Goal: Use online tool/utility: Utilize a website feature to perform a specific function

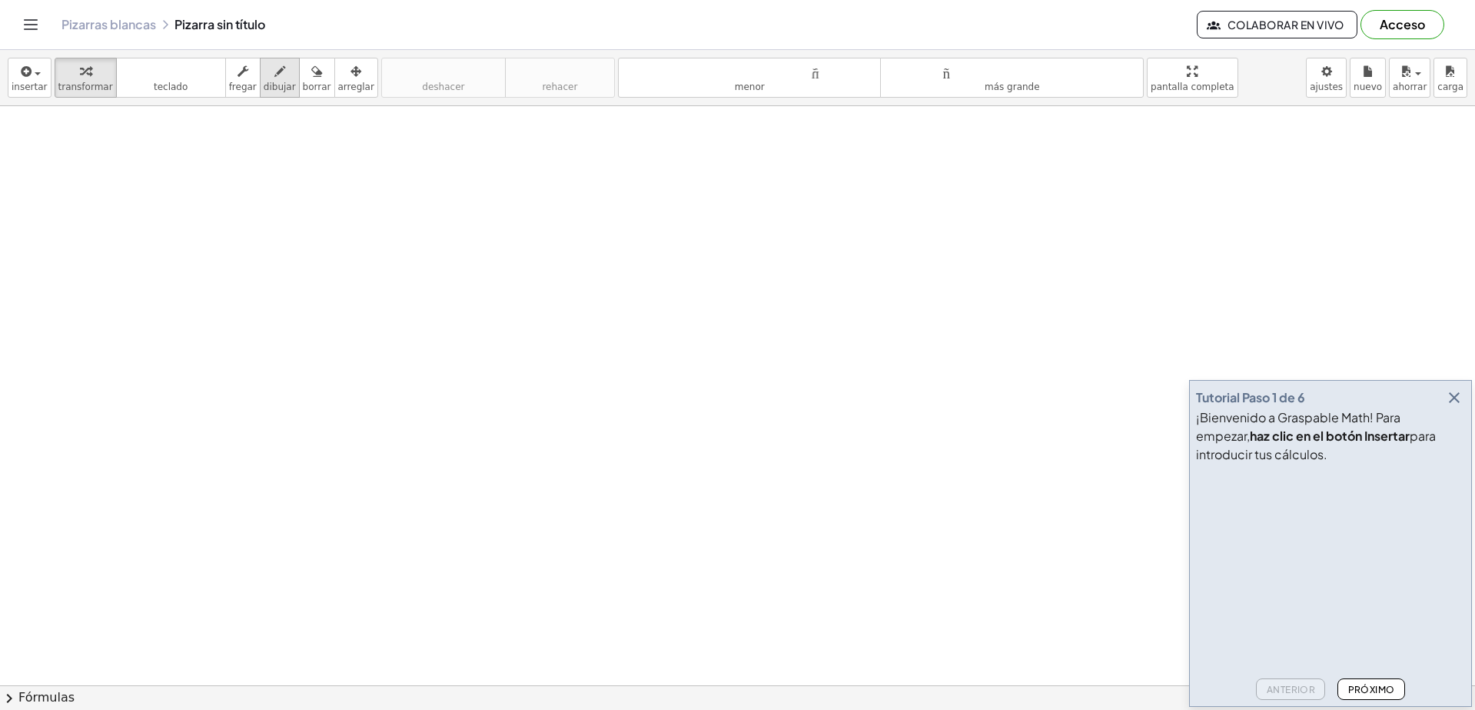
click at [274, 82] on font "dibujar" at bounding box center [280, 86] width 32 height 11
drag, startPoint x: 232, startPoint y: 201, endPoint x: 264, endPoint y: 195, distance: 32.9
drag, startPoint x: 270, startPoint y: 192, endPoint x: 264, endPoint y: 201, distance: 10.0
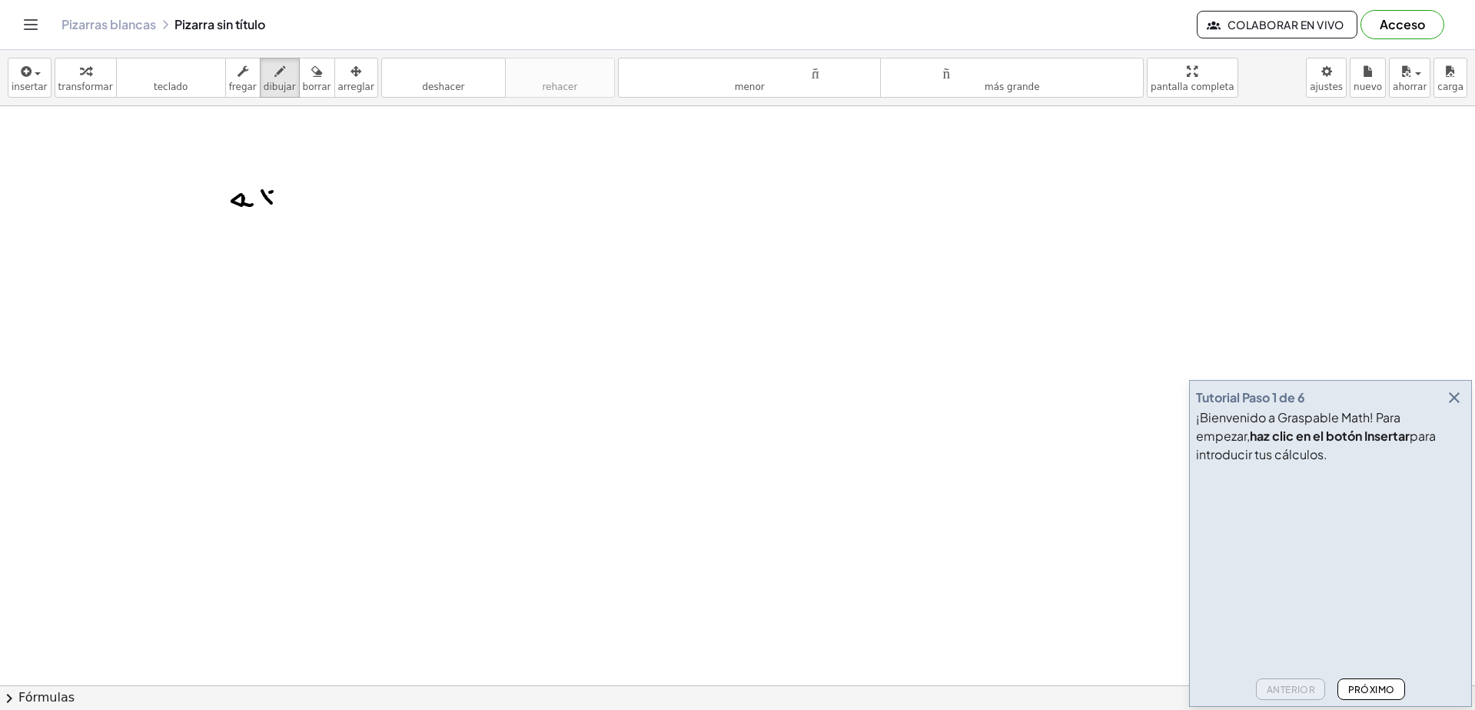
drag, startPoint x: 277, startPoint y: 178, endPoint x: 282, endPoint y: 191, distance: 13.4
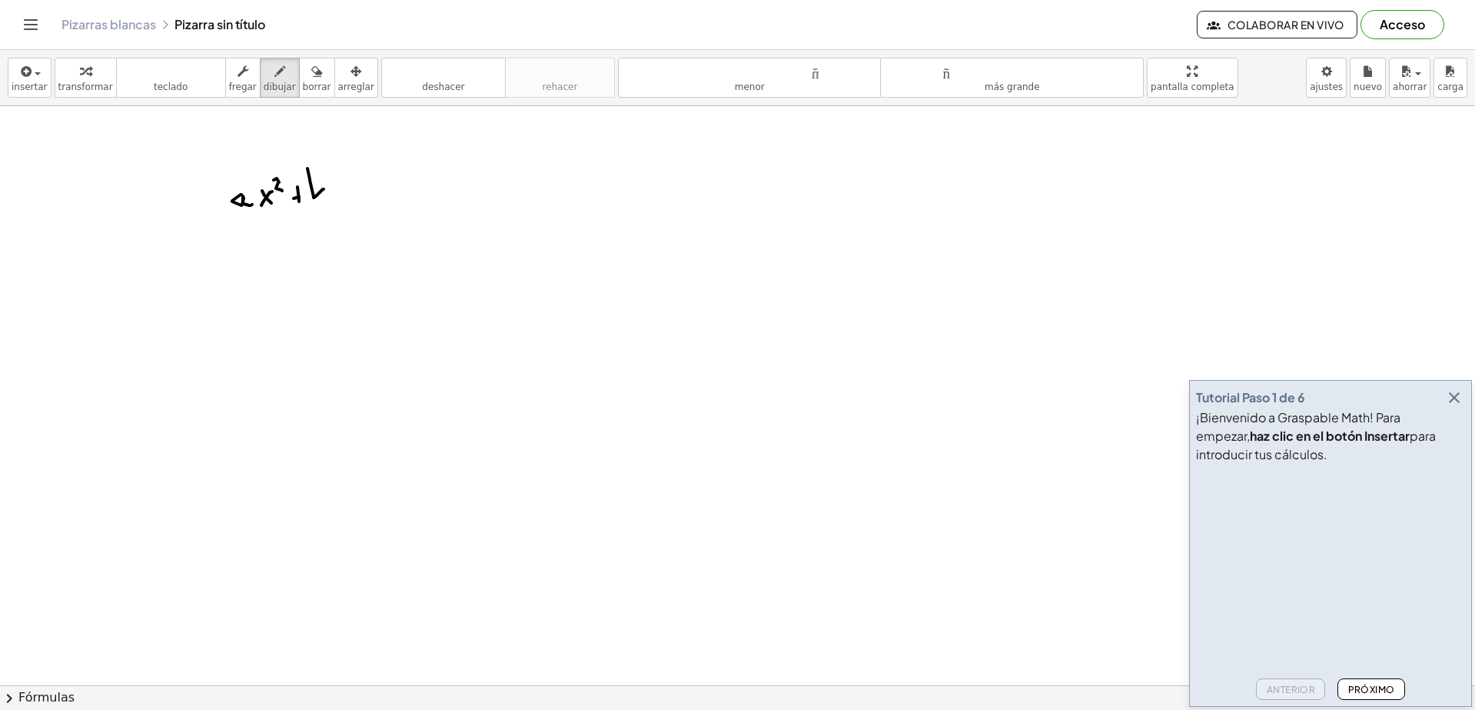
drag, startPoint x: 310, startPoint y: 180, endPoint x: 319, endPoint y: 196, distance: 18.6
drag, startPoint x: 338, startPoint y: 196, endPoint x: 377, endPoint y: 191, distance: 40.3
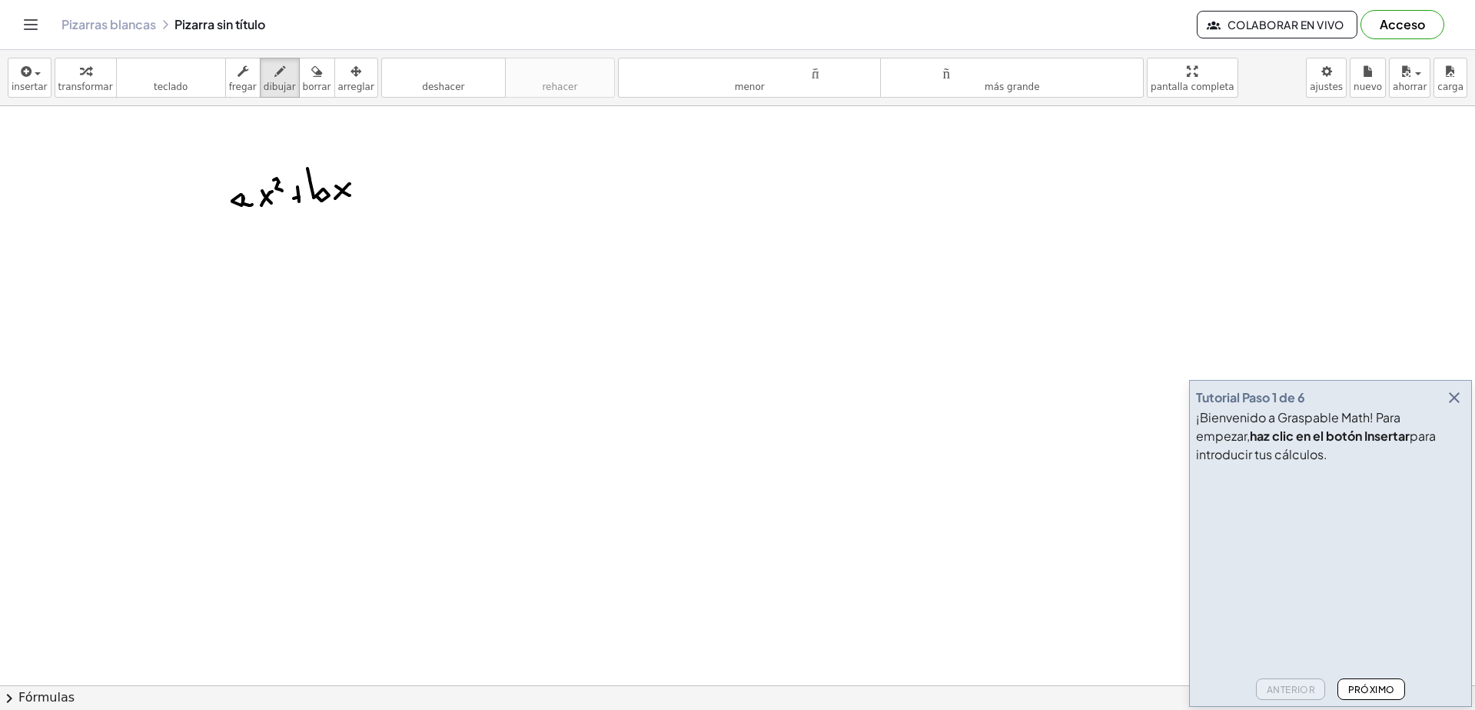
drag, startPoint x: 367, startPoint y: 189, endPoint x: 376, endPoint y: 188, distance: 8.5
drag, startPoint x: 377, startPoint y: 185, endPoint x: 393, endPoint y: 195, distance: 18.8
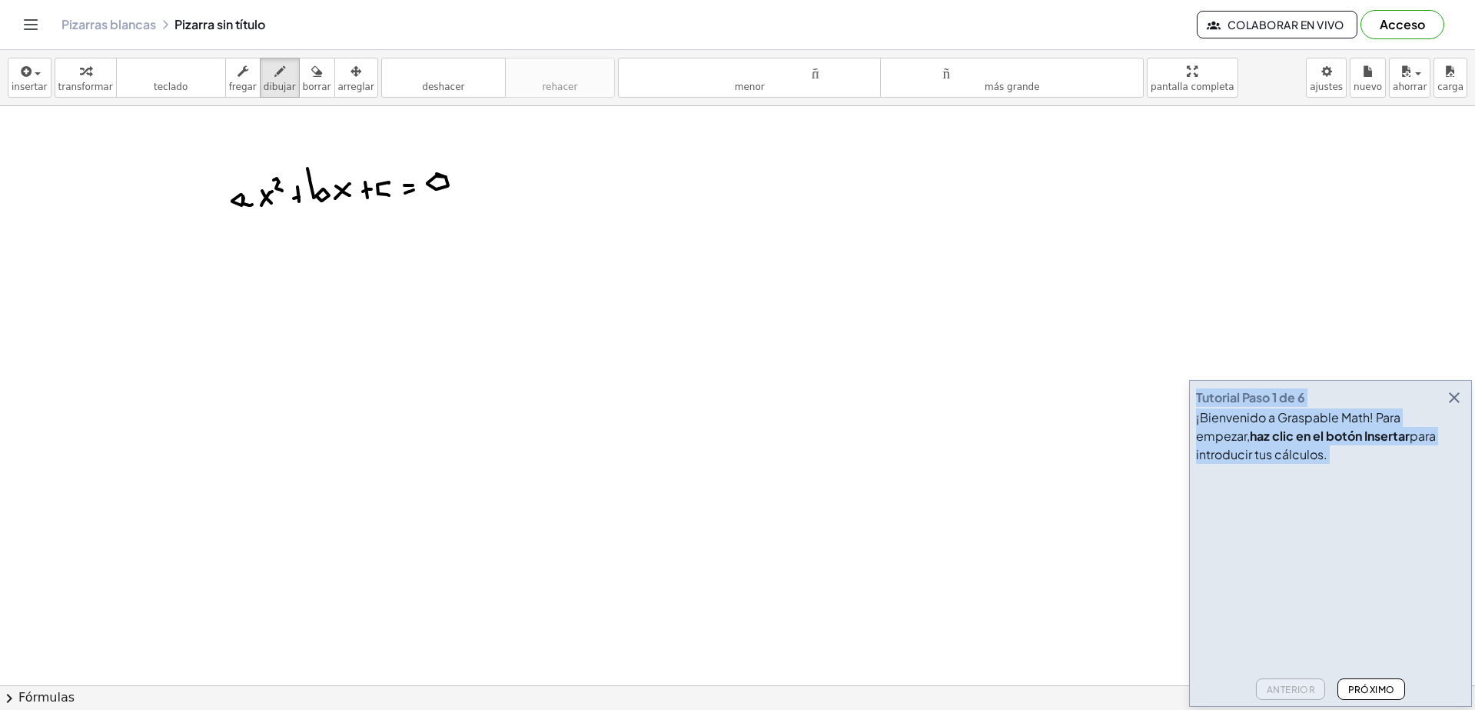
drag, startPoint x: 1352, startPoint y: 387, endPoint x: 1054, endPoint y: 319, distance: 305.3
click at [1043, 317] on main "Tutorial Paso 1 de 6 ¡Bienvenido a Graspable Math! Para empezar, haz clic en el…" at bounding box center [737, 355] width 1475 height 710
click at [1374, 444] on div "¡Bienvenido a Graspable Math! Para empezar, haz clic en el botón Insertar para …" at bounding box center [1330, 435] width 269 height 55
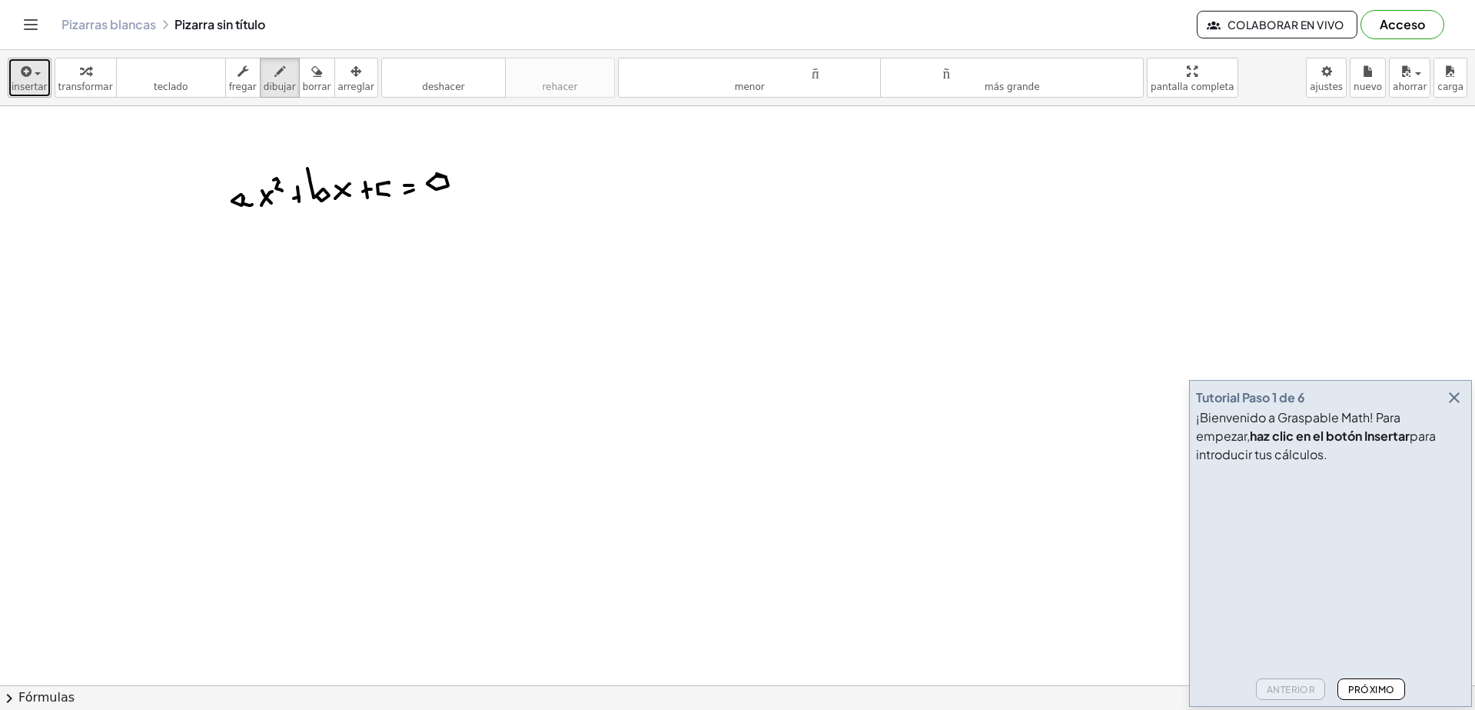
click at [27, 80] on icon "button" at bounding box center [25, 71] width 14 height 18
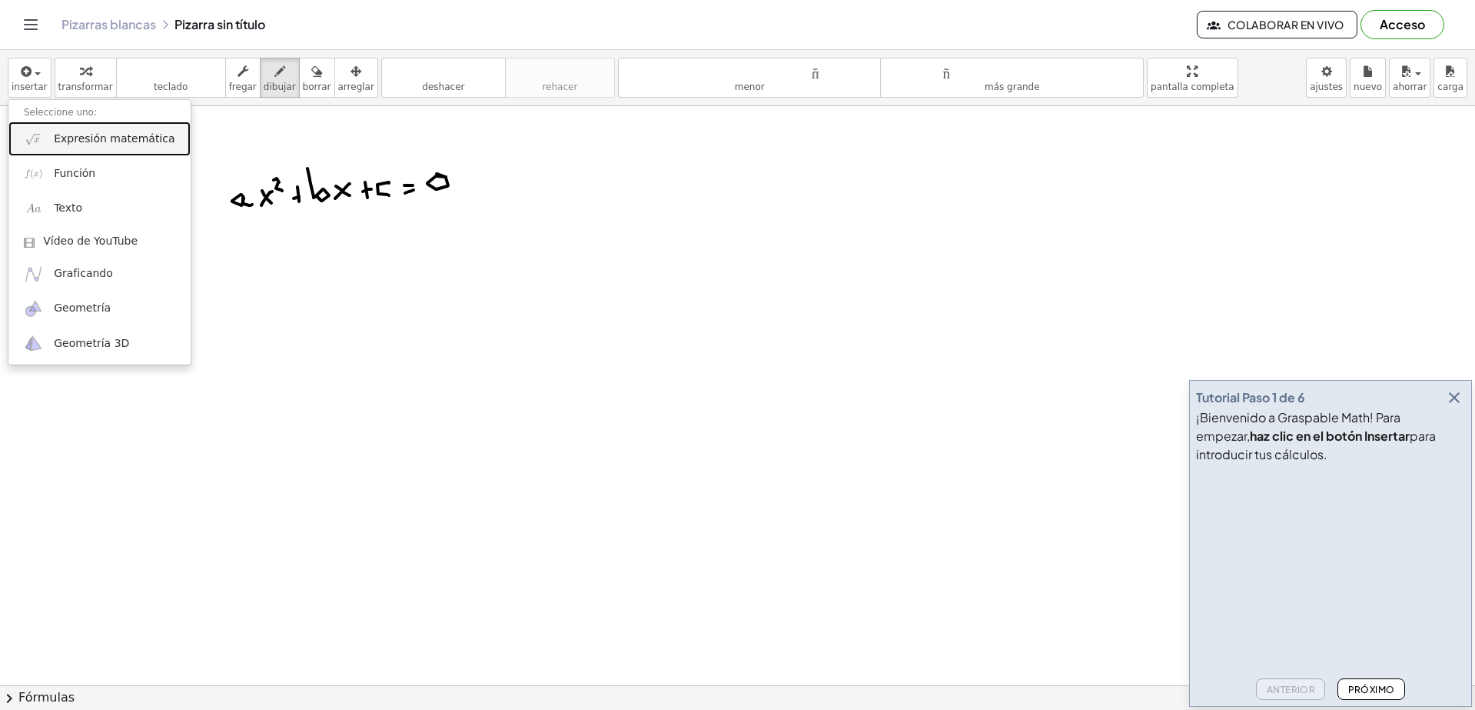
drag, startPoint x: 127, startPoint y: 139, endPoint x: 125, endPoint y: 149, distance: 10.3
click at [128, 138] on font "Expresión matemática" at bounding box center [114, 138] width 121 height 12
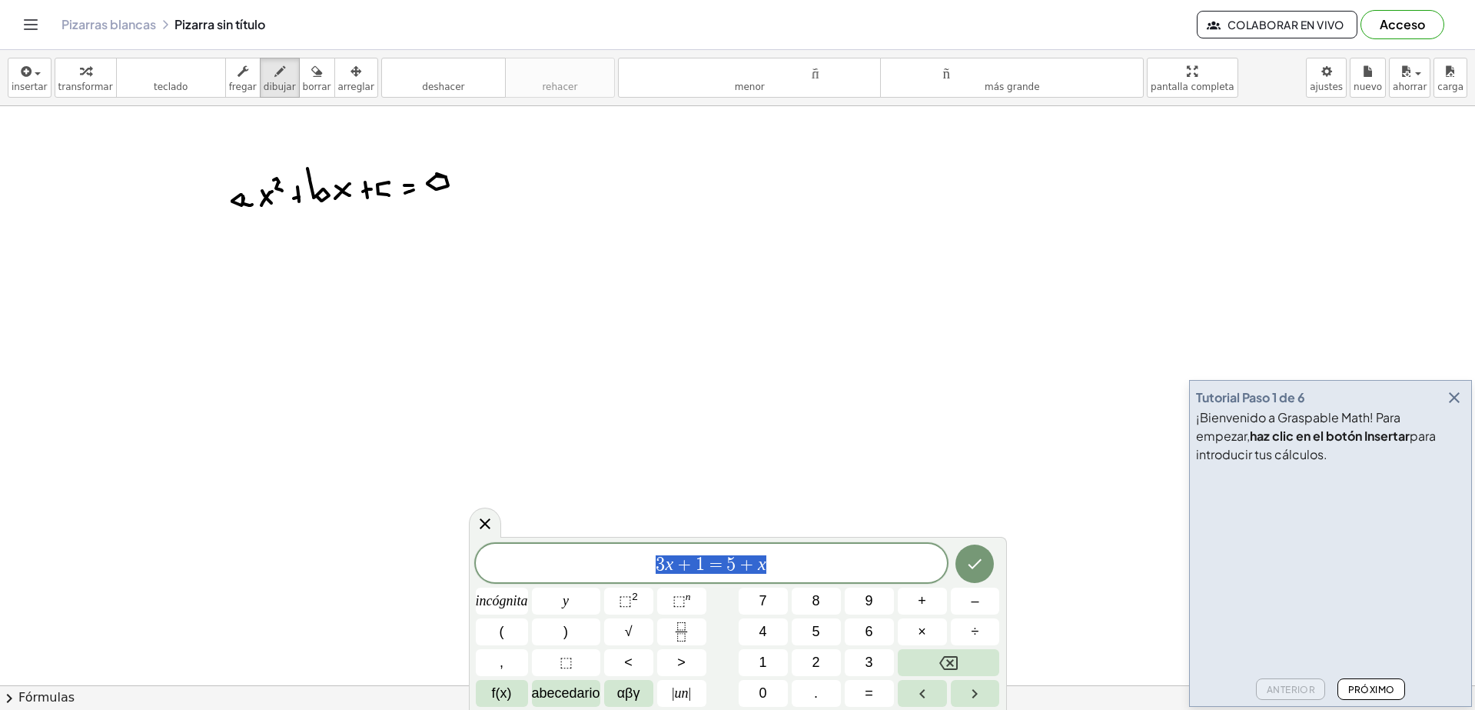
drag, startPoint x: 774, startPoint y: 558, endPoint x: 617, endPoint y: 560, distance: 157.6
click at [617, 560] on span "3 x + 1 = 5 + x" at bounding box center [711, 565] width 471 height 22
click at [955, 660] on icon "Retroceso" at bounding box center [949, 662] width 18 height 18
click at [635, 600] on font "2" at bounding box center [635, 596] width 6 height 12
click at [980, 560] on icon "Hecho" at bounding box center [975, 560] width 18 height 18
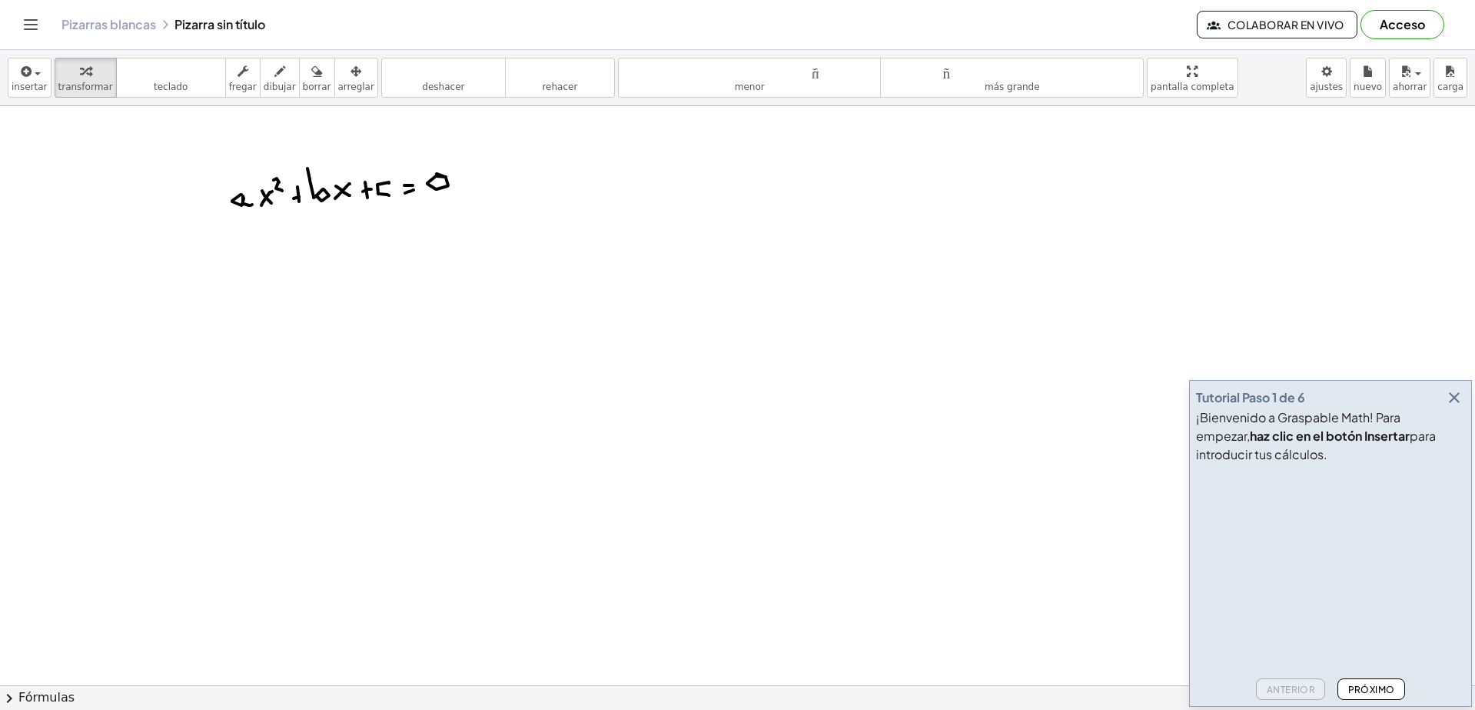
drag, startPoint x: 151, startPoint y: 147, endPoint x: 532, endPoint y: 203, distance: 384.7
click at [1412, 88] on font "ahorrar" at bounding box center [1410, 86] width 34 height 11
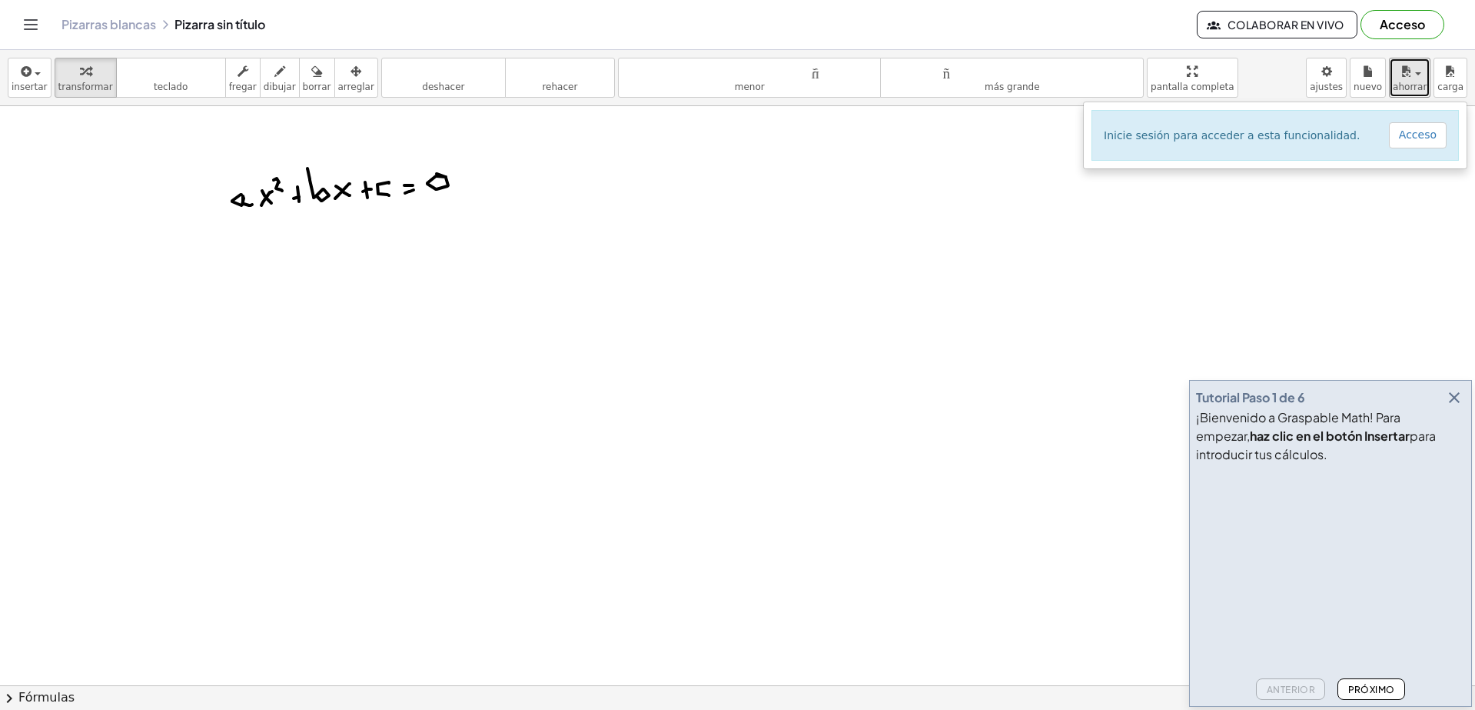
click at [1197, 202] on div "insertar Seleccione uno: Expresión matemática Función Texto Vídeo de YouTube Gr…" at bounding box center [737, 380] width 1475 height 660
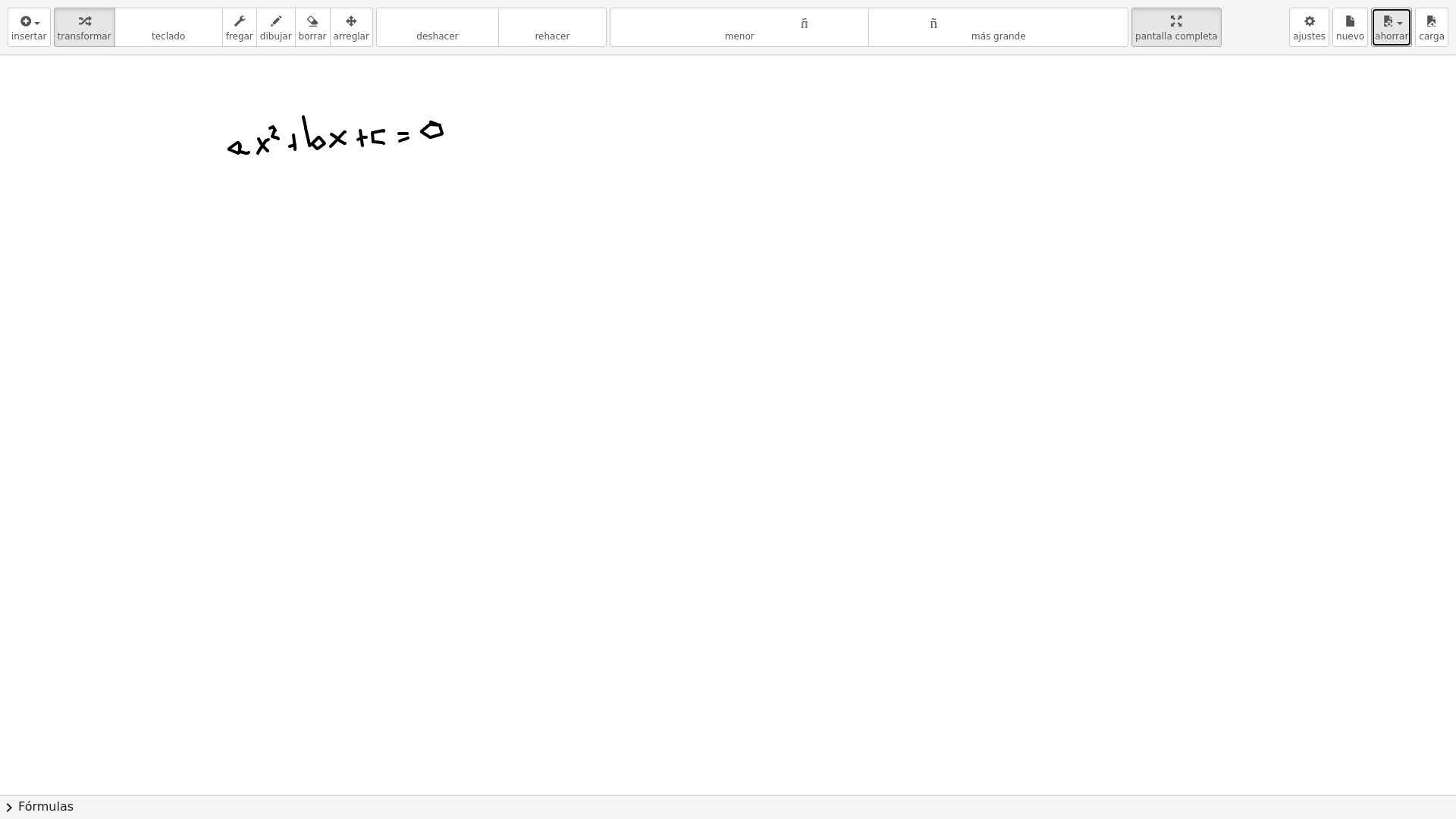
click at [1171, 0] on html "Actividades matemáticas fáciles de comprender Empezar Banco de actividades Trab…" at bounding box center [728, 410] width 1456 height 819
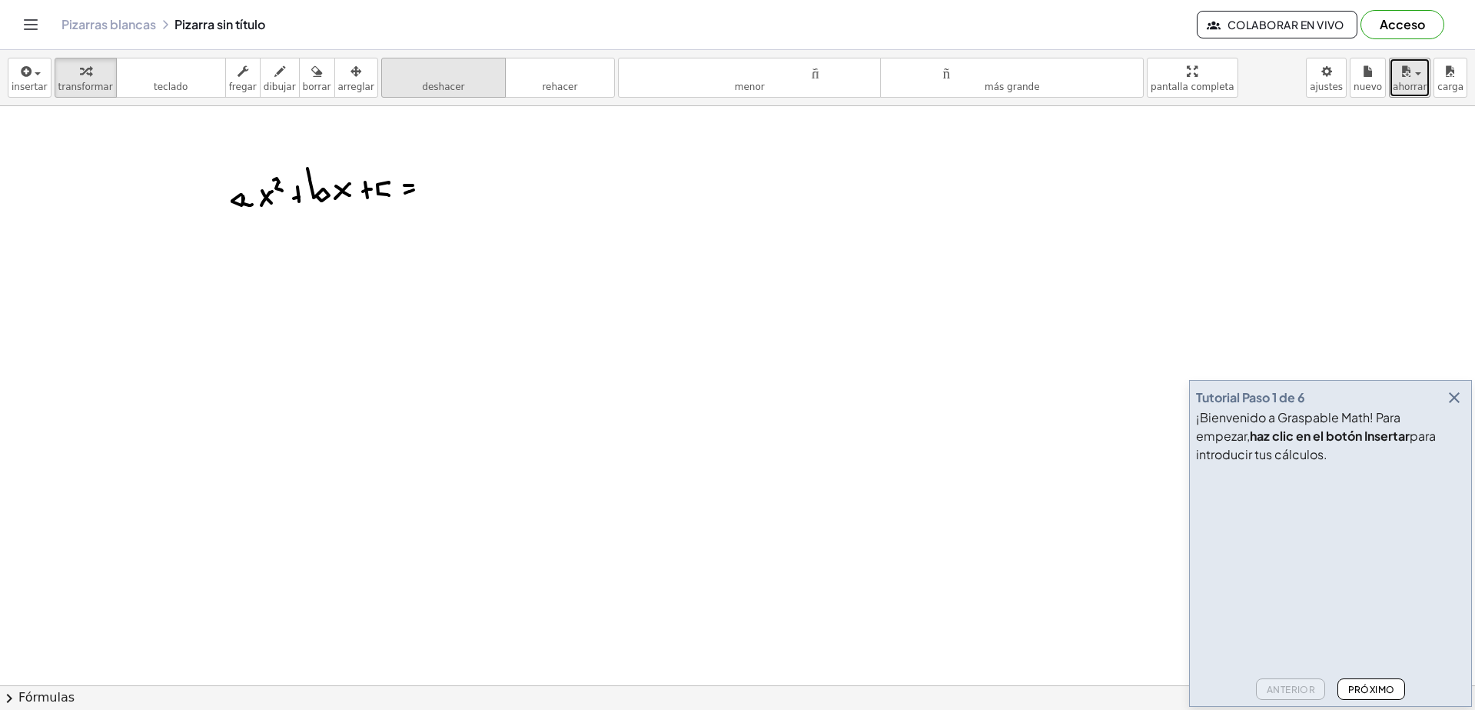
click at [439, 77] on font "deshacer" at bounding box center [443, 71] width 117 height 15
click at [441, 86] on font "deshacer" at bounding box center [443, 86] width 42 height 11
click at [441, 85] on font "deshacer" at bounding box center [443, 86] width 42 height 11
click at [444, 86] on font "deshacer" at bounding box center [443, 86] width 42 height 11
click at [445, 86] on font "deshacer" at bounding box center [443, 86] width 42 height 11
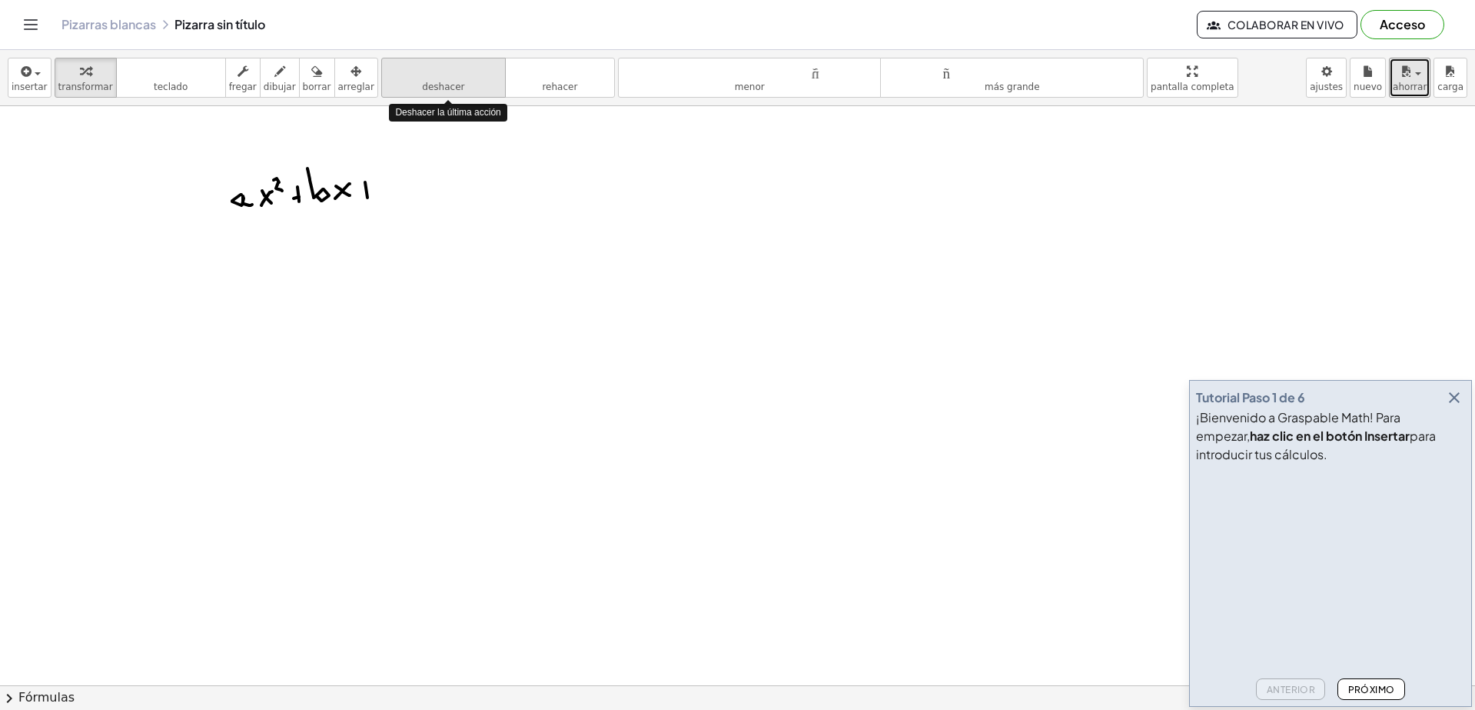
click at [447, 86] on font "deshacer" at bounding box center [443, 86] width 42 height 11
click at [448, 87] on font "deshacer" at bounding box center [443, 86] width 42 height 11
click at [447, 87] on font "deshacer" at bounding box center [443, 86] width 42 height 11
click at [448, 87] on font "deshacer" at bounding box center [443, 86] width 42 height 11
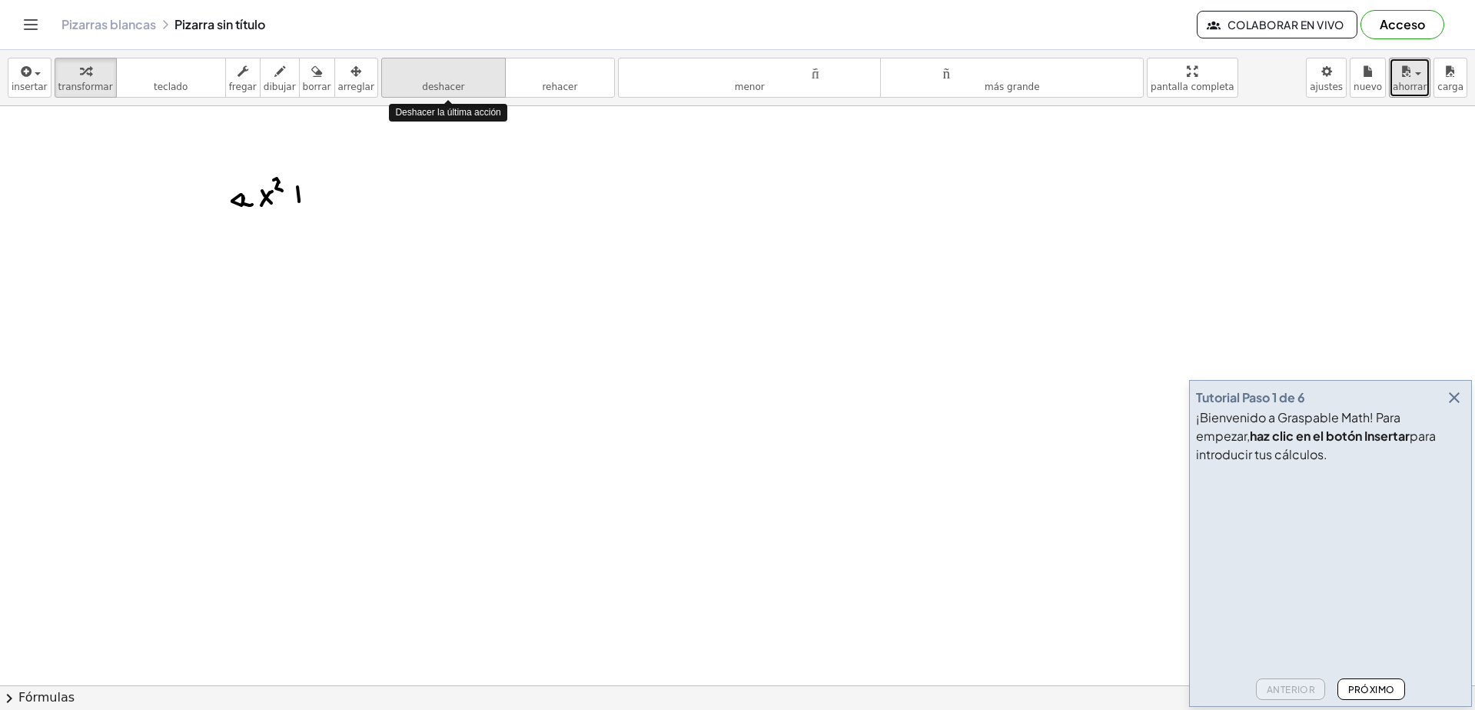
click at [448, 87] on font "deshacer" at bounding box center [443, 86] width 42 height 11
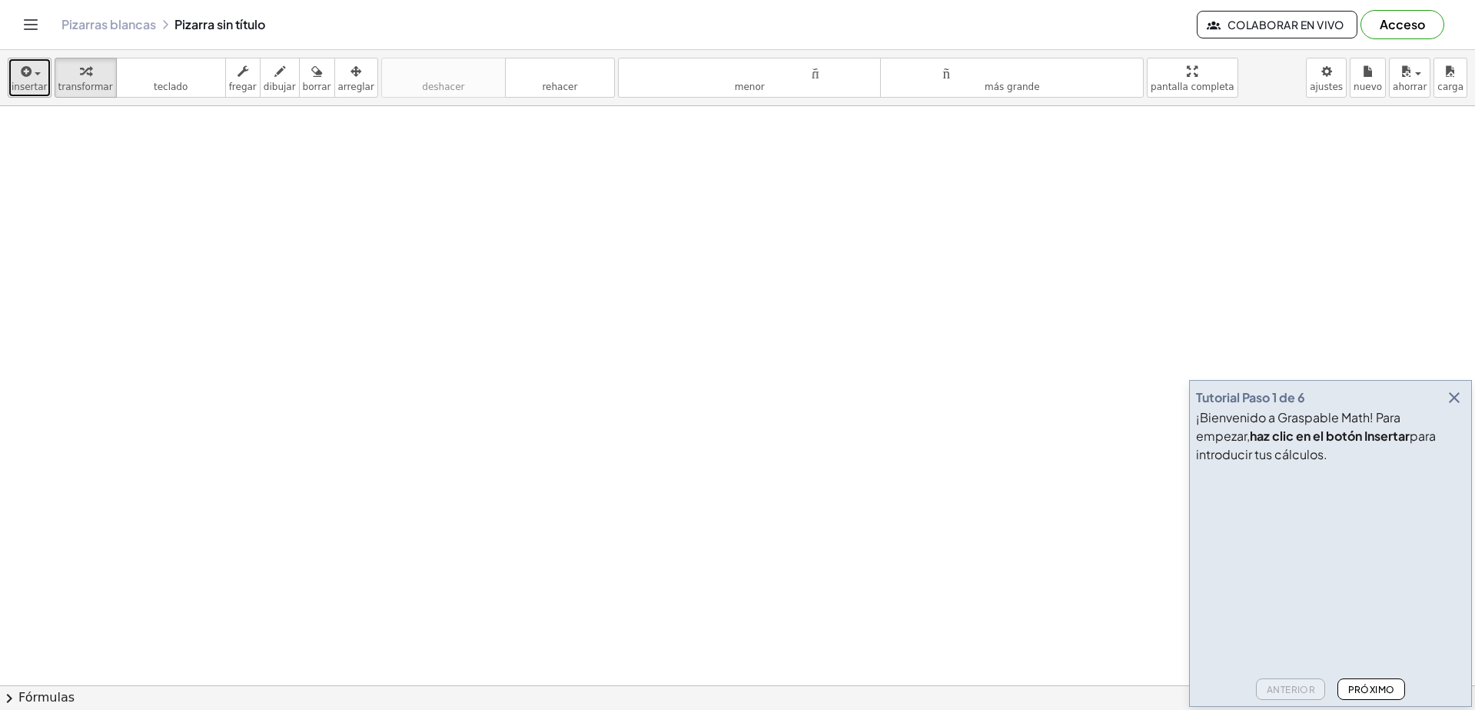
click at [22, 83] on font "insertar" at bounding box center [30, 86] width 36 height 11
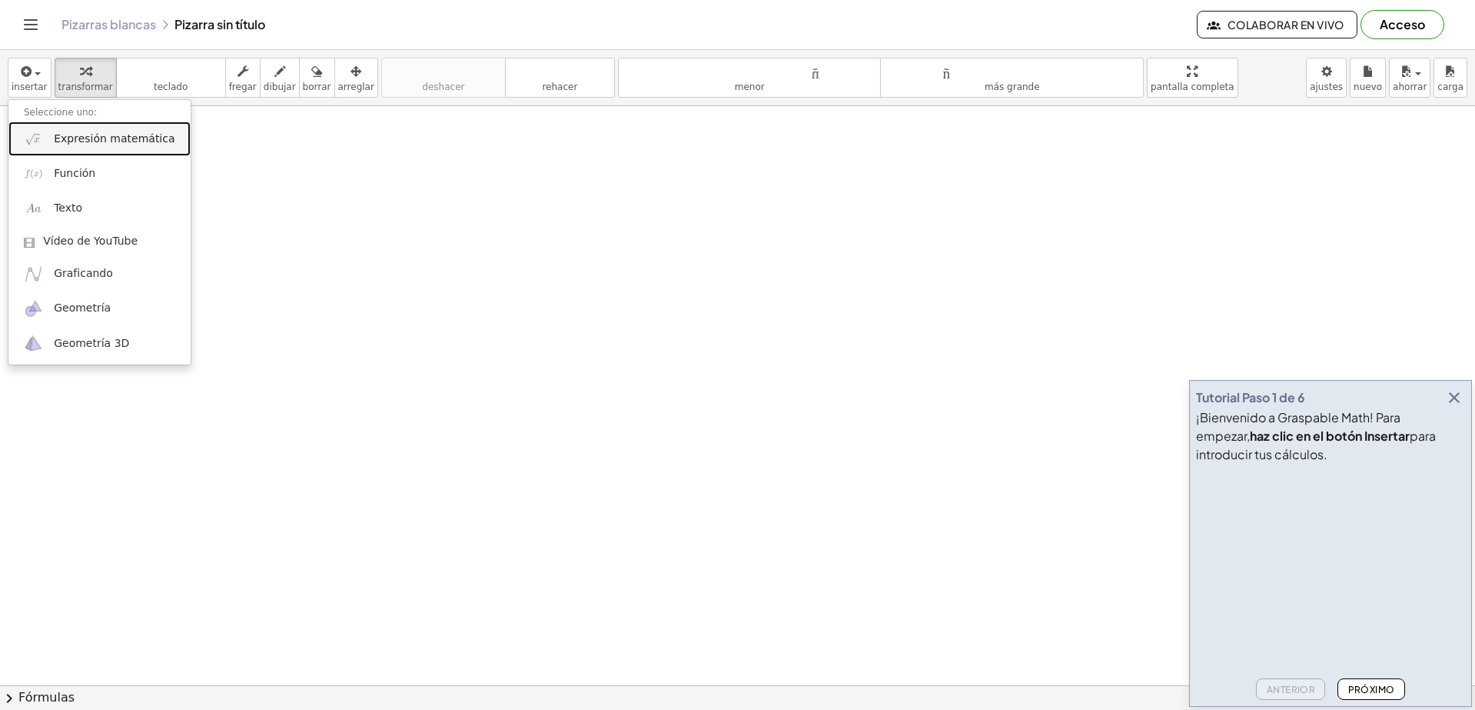
click at [124, 139] on font "Expresión matemática" at bounding box center [114, 138] width 121 height 12
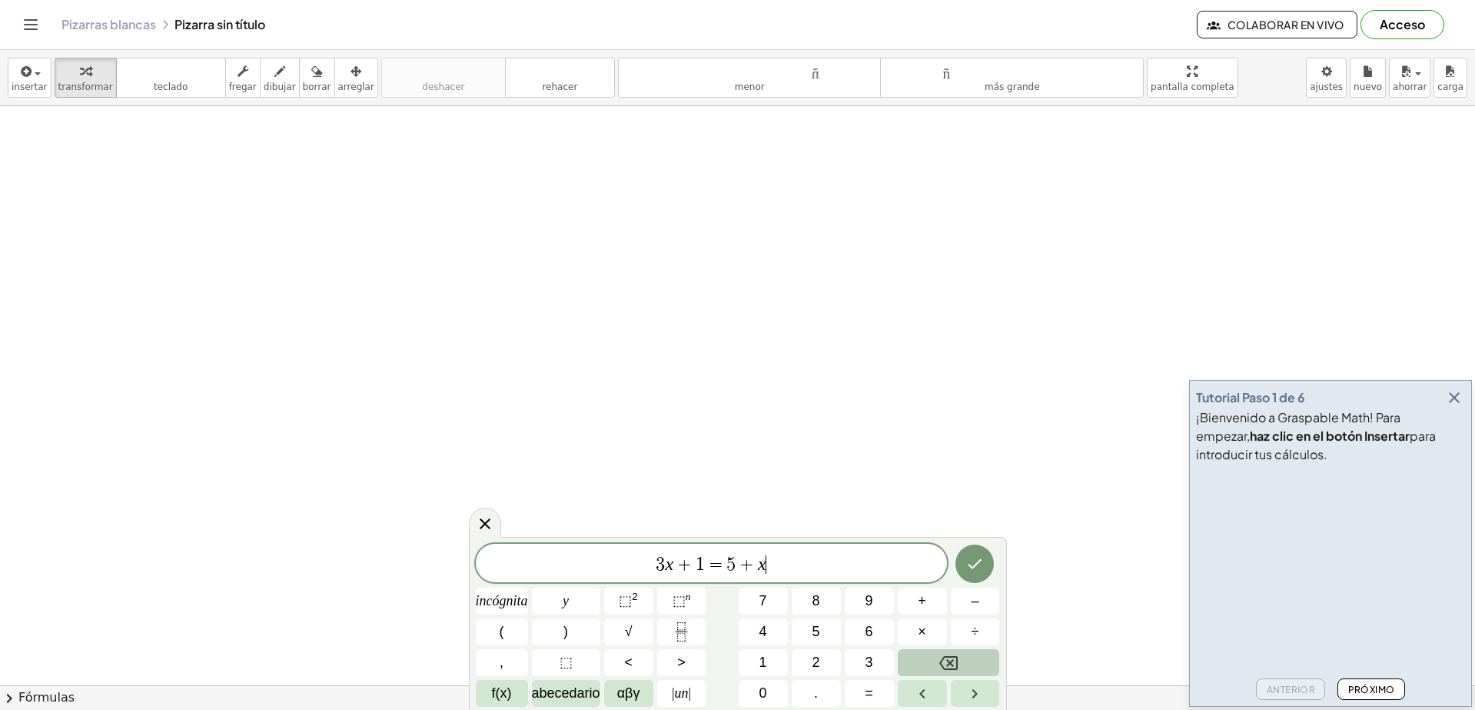
click at [950, 661] on icon "Retroceso" at bounding box center [949, 662] width 18 height 18
click at [951, 660] on icon "Retroceso" at bounding box center [949, 662] width 18 height 18
click at [952, 659] on icon "Retroceso" at bounding box center [949, 662] width 18 height 18
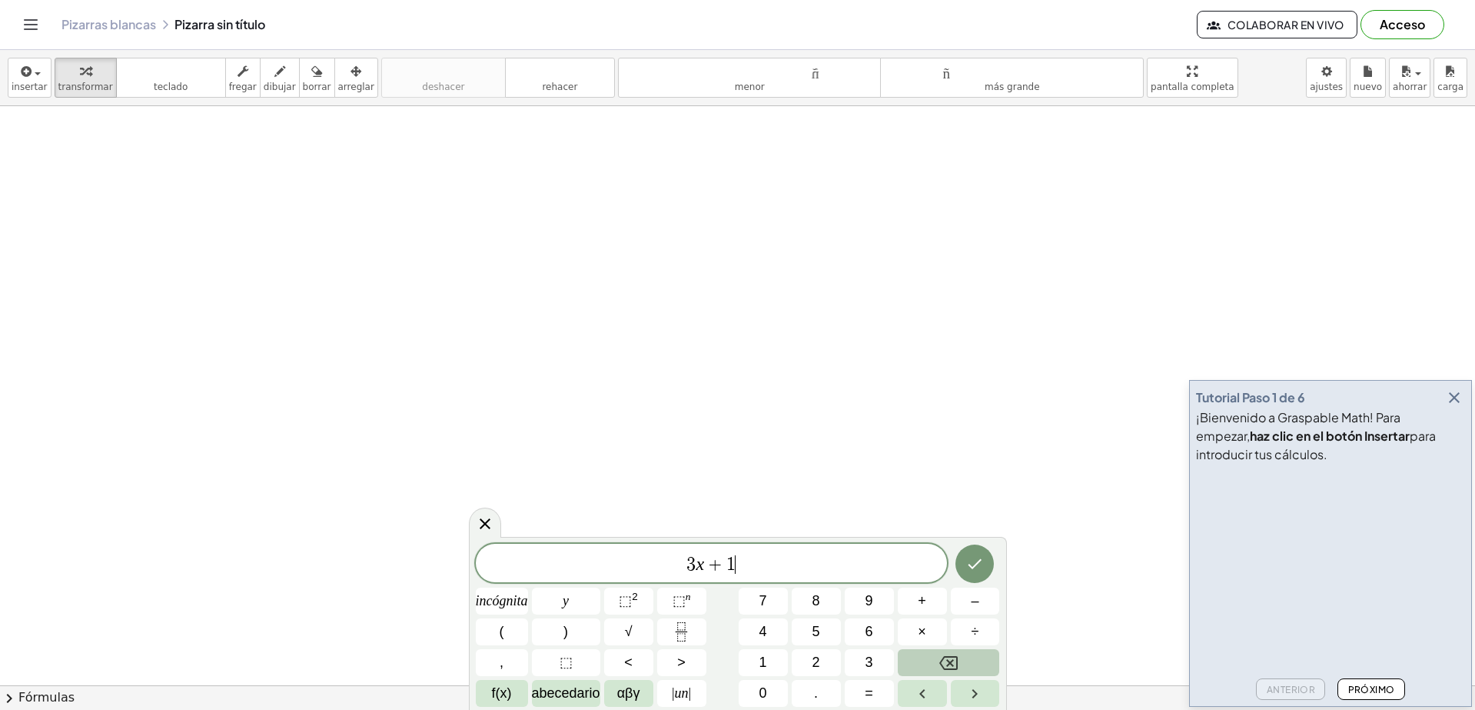
click at [952, 659] on icon "Retroceso" at bounding box center [949, 662] width 18 height 18
click at [953, 659] on icon "Retroceso" at bounding box center [949, 662] width 18 height 18
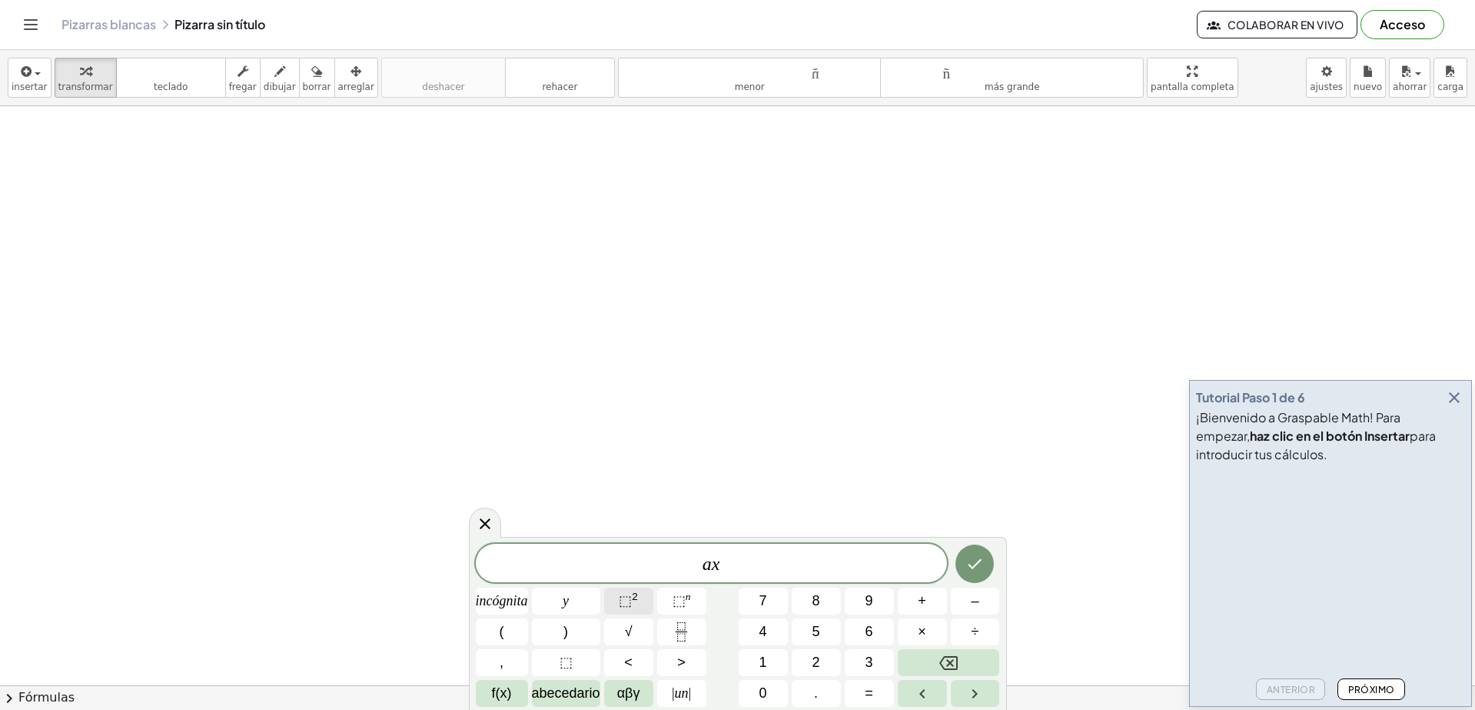
click at [630, 599] on font "⬚" at bounding box center [625, 600] width 13 height 15
click at [979, 560] on icon "Hecho" at bounding box center [975, 560] width 18 height 18
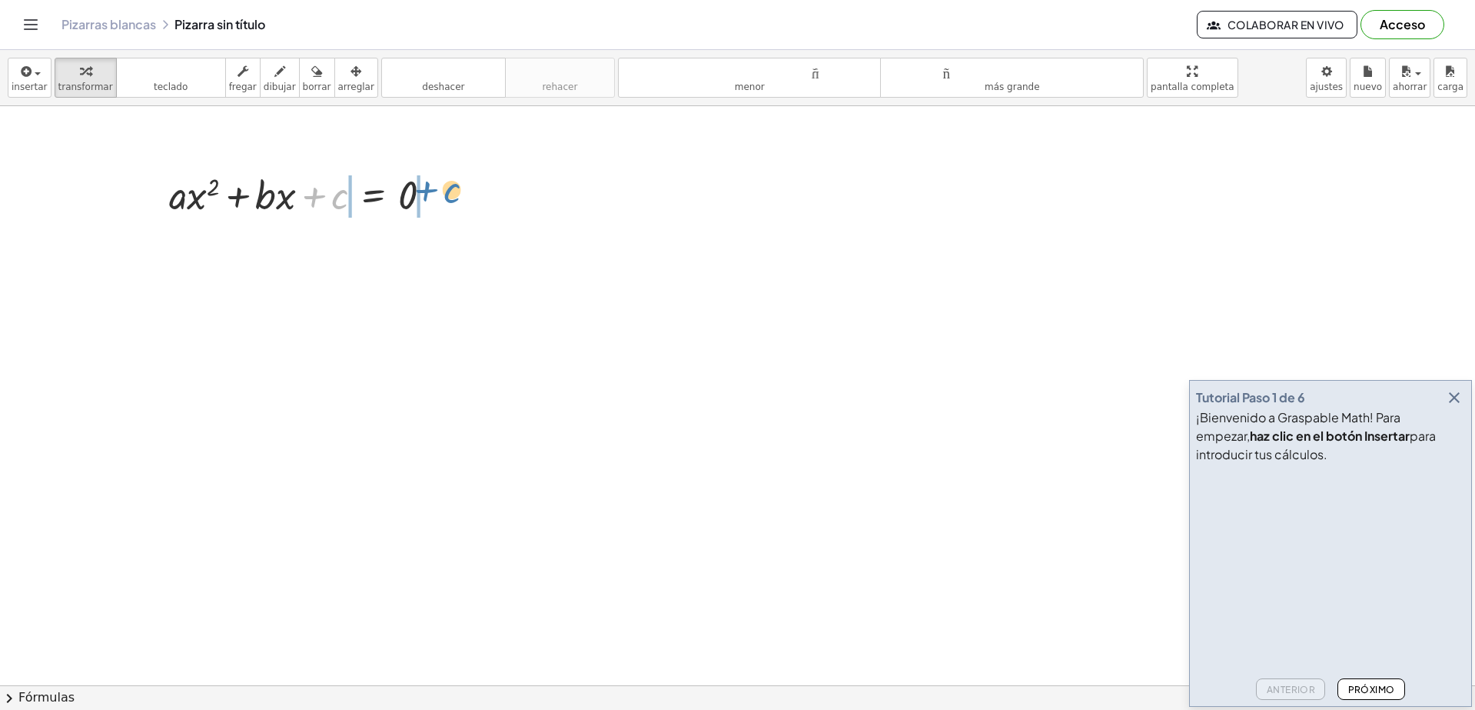
drag, startPoint x: 340, startPoint y: 204, endPoint x: 403, endPoint y: 229, distance: 68.0
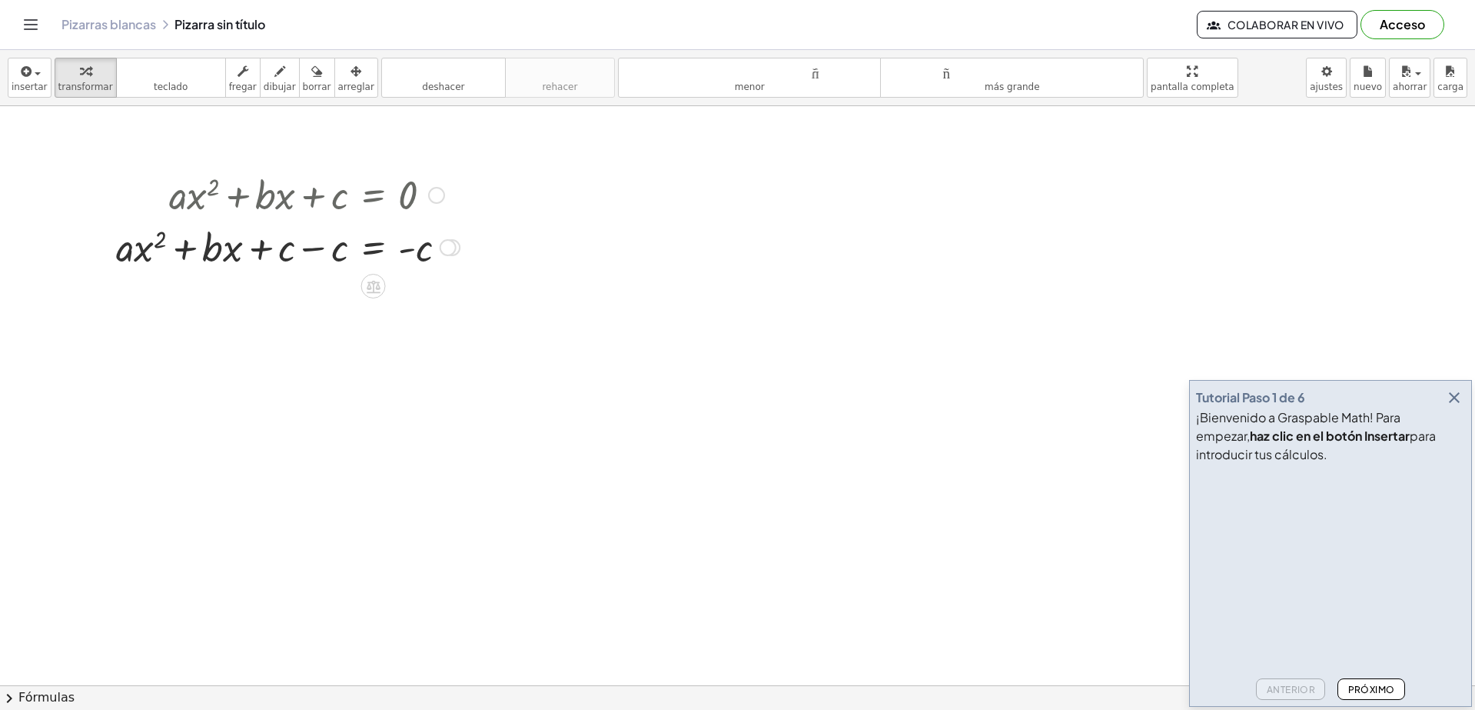
drag, startPoint x: 310, startPoint y: 246, endPoint x: 312, endPoint y: 264, distance: 18.6
click at [311, 246] on div at bounding box center [287, 246] width 359 height 52
drag, startPoint x: 251, startPoint y: 306, endPoint x: 150, endPoint y: 298, distance: 101.1
click at [150, 296] on div at bounding box center [287, 298] width 359 height 52
drag, startPoint x: 340, startPoint y: 306, endPoint x: 259, endPoint y: 308, distance: 80.8
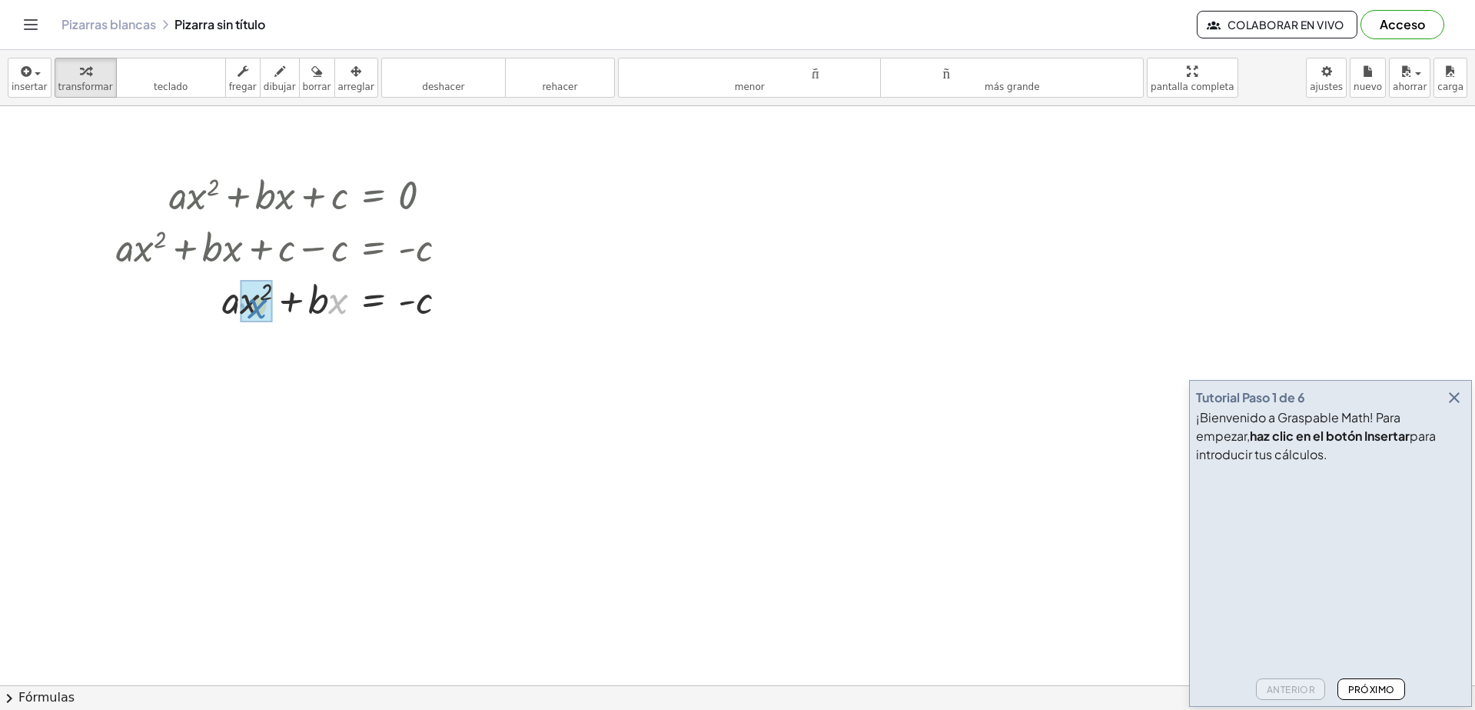
click at [259, 308] on div at bounding box center [287, 298] width 359 height 52
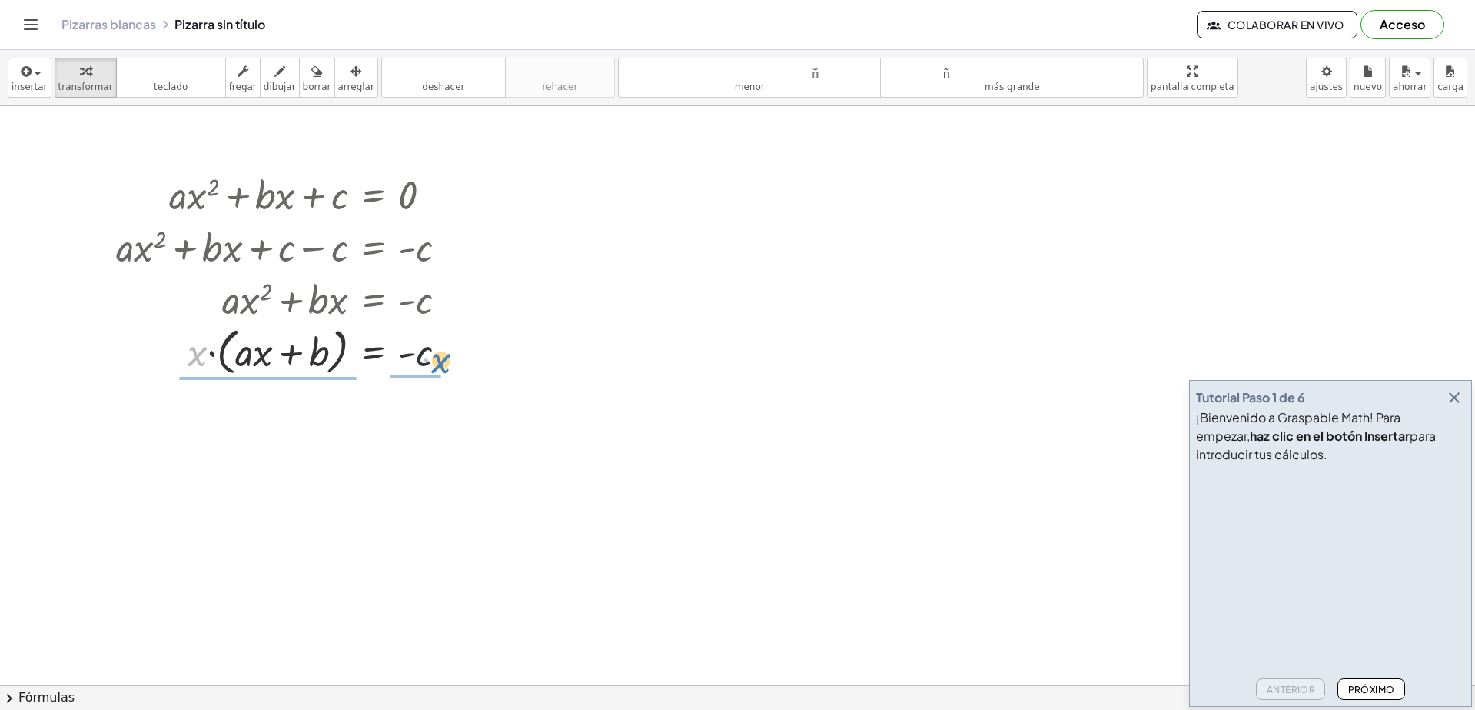
drag, startPoint x: 200, startPoint y: 358, endPoint x: 446, endPoint y: 367, distance: 246.2
click at [446, 367] on div at bounding box center [287, 350] width 359 height 58
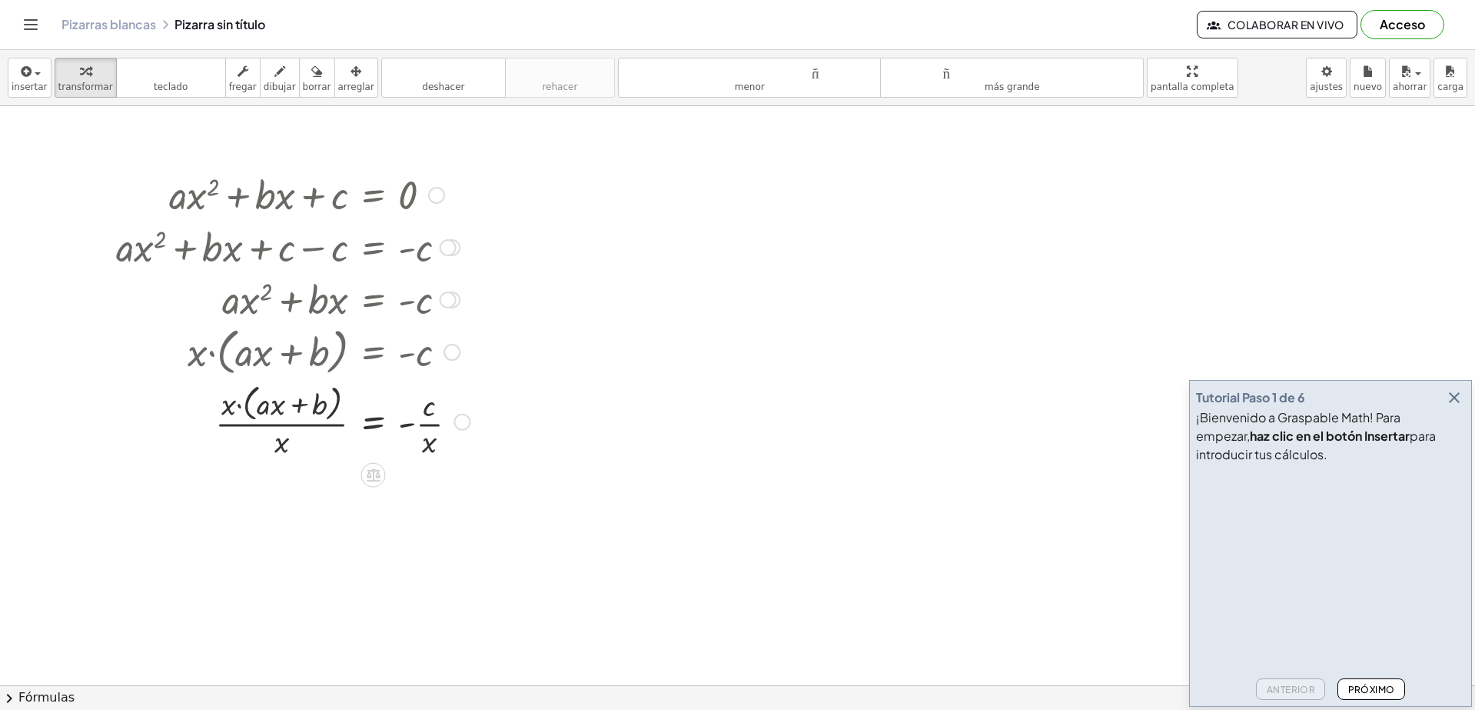
click at [278, 423] on div at bounding box center [292, 420] width 369 height 81
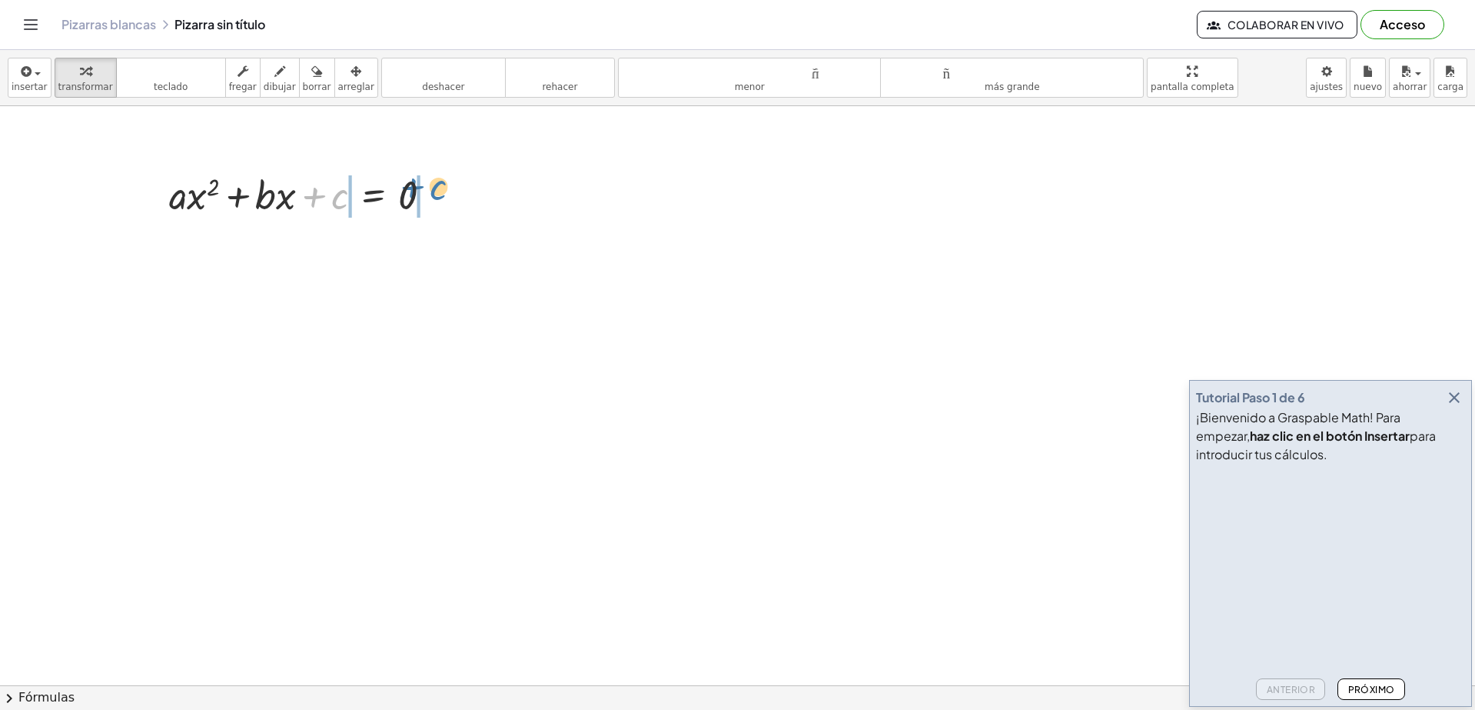
drag, startPoint x: 337, startPoint y: 208, endPoint x: 399, endPoint y: 215, distance: 62.7
click at [438, 197] on div at bounding box center [306, 194] width 291 height 52
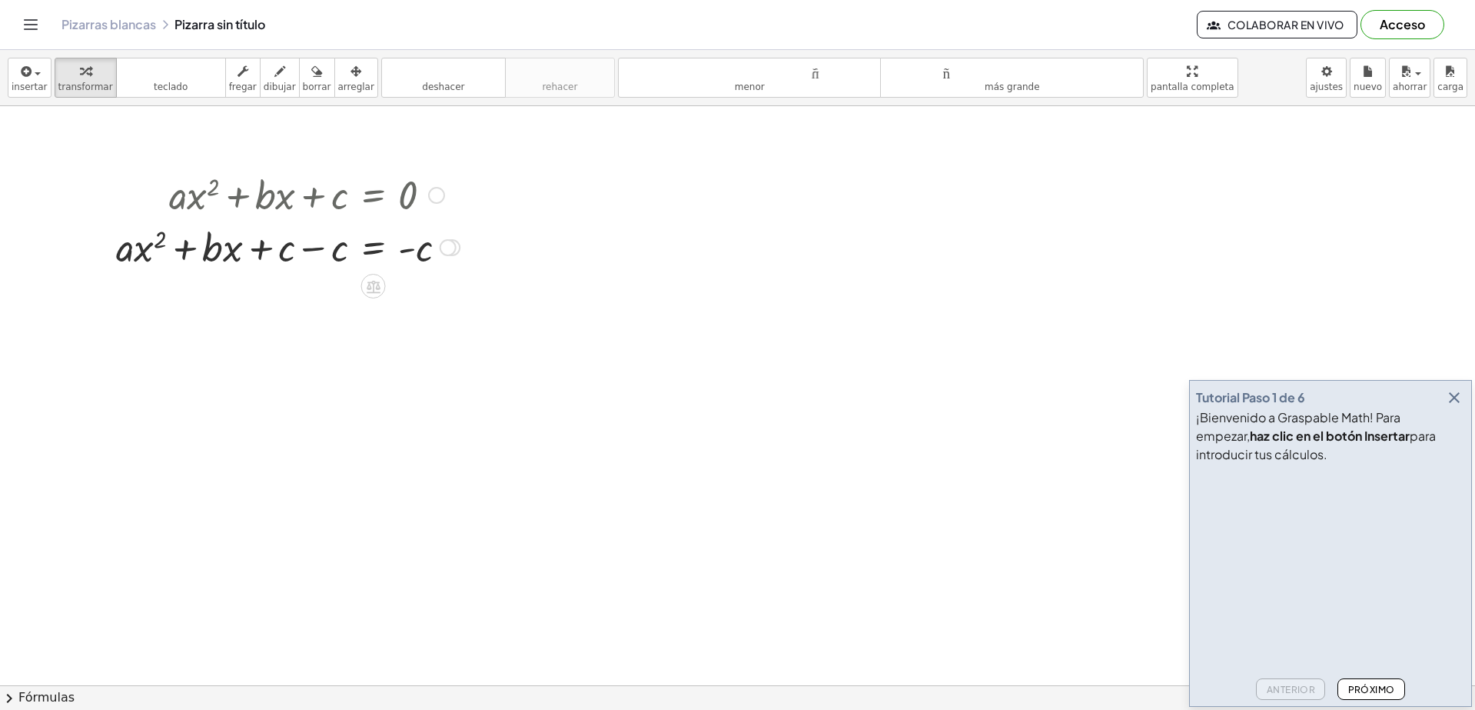
click at [303, 249] on div at bounding box center [287, 246] width 359 height 52
